Goal: Transaction & Acquisition: Book appointment/travel/reservation

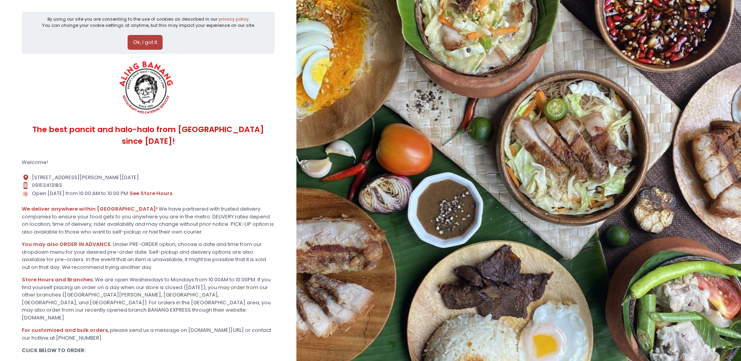
click at [137, 43] on button "Ok, I got it" at bounding box center [145, 42] width 35 height 15
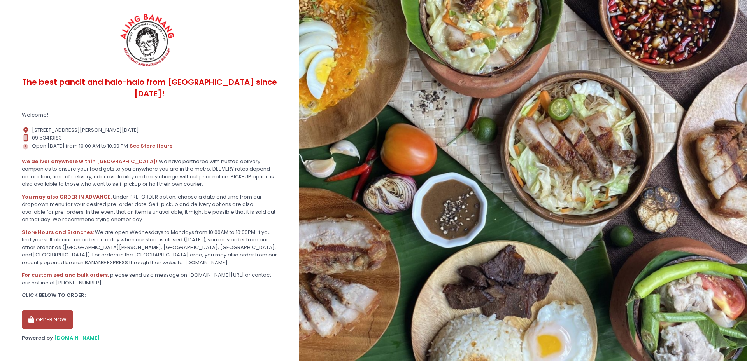
click at [53, 313] on button "ORDER NOW" at bounding box center [47, 320] width 51 height 19
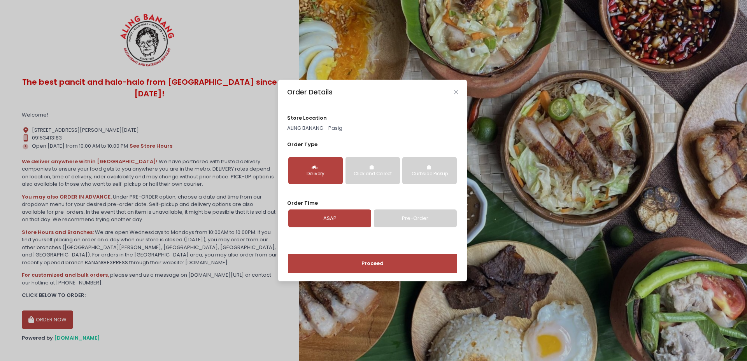
click at [402, 214] on link "Pre-Order" at bounding box center [415, 219] width 83 height 18
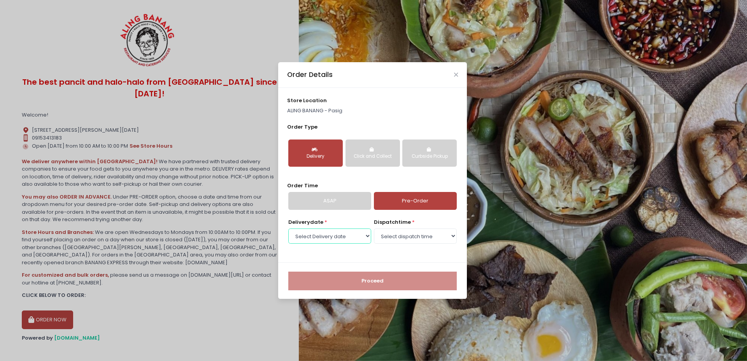
click at [343, 234] on select "Select Delivery date [DATE] [DATE] [DATE] [DATE] [DATE] [DATE] [DATE] [DATE] [D…" at bounding box center [329, 236] width 83 height 15
select select "[DATE]"
click at [288, 229] on select "Select Delivery date [DATE] [DATE] [DATE] [DATE] [DATE] [DATE] [DATE] [DATE] [D…" at bounding box center [329, 236] width 83 height 15
click at [387, 237] on select "Select dispatch time 10:00 AM - 10:30 AM 10:30 AM - 11:00 AM 11:00 AM - 11:30 A…" at bounding box center [415, 236] width 83 height 15
select select "19:00"
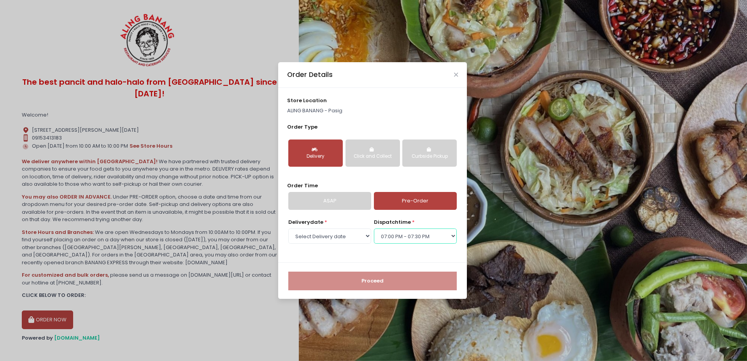
click at [374, 229] on select "Select dispatch time 10:00 AM - 10:30 AM 10:30 AM - 11:00 AM 11:00 AM - 11:30 A…" at bounding box center [415, 236] width 83 height 15
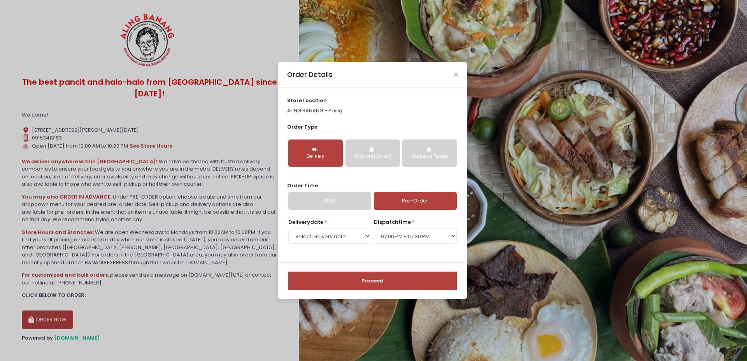
click at [391, 277] on button "Proceed" at bounding box center [372, 281] width 168 height 19
